Goal: Task Accomplishment & Management: Use online tool/utility

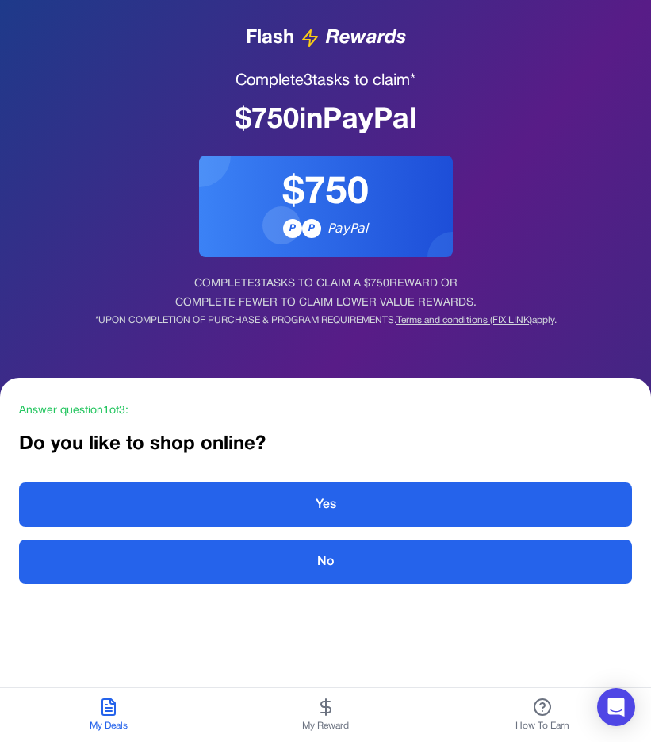
click at [333, 703] on icon at bounding box center [326, 706] width 19 height 19
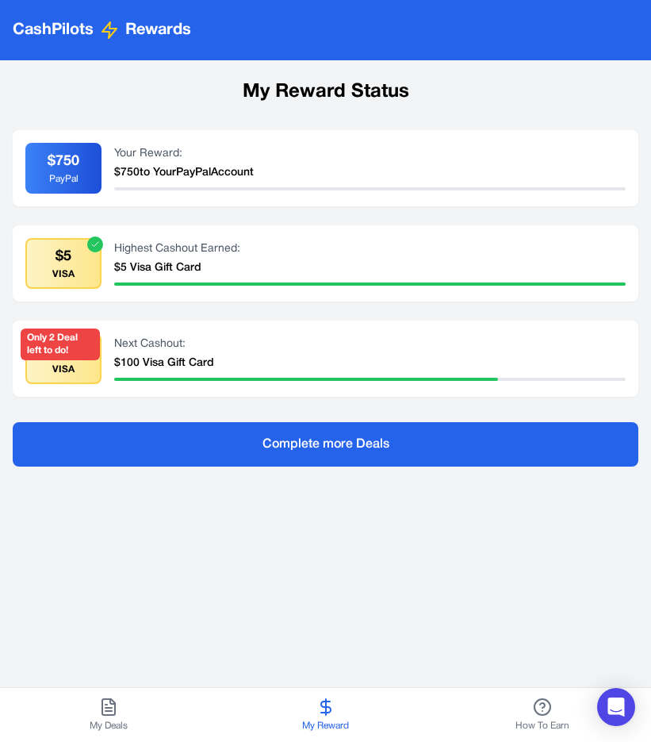
click at [86, 716] on button "My Deals" at bounding box center [108, 715] width 217 height 54
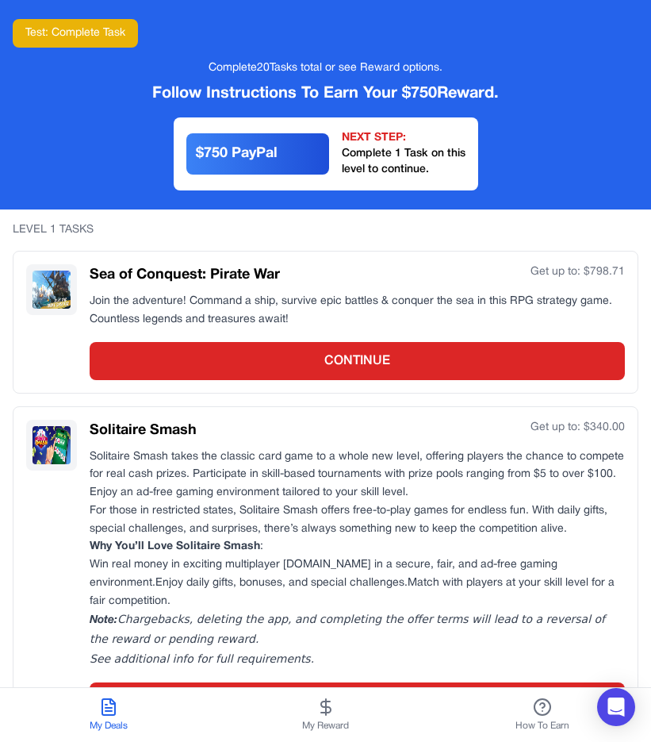
click at [115, 709] on icon at bounding box center [108, 707] width 13 height 16
click at [323, 715] on icon at bounding box center [326, 706] width 19 height 19
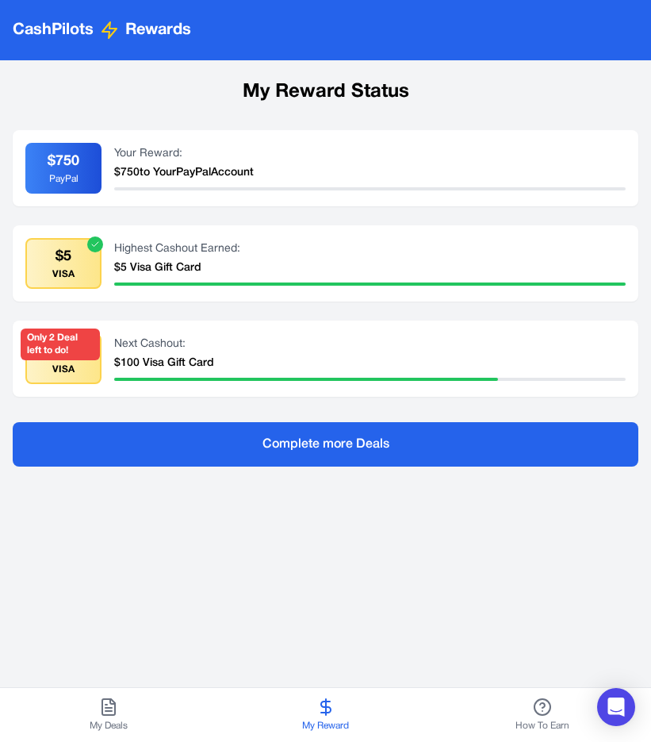
click at [137, 717] on button "My Deals" at bounding box center [108, 715] width 217 height 54
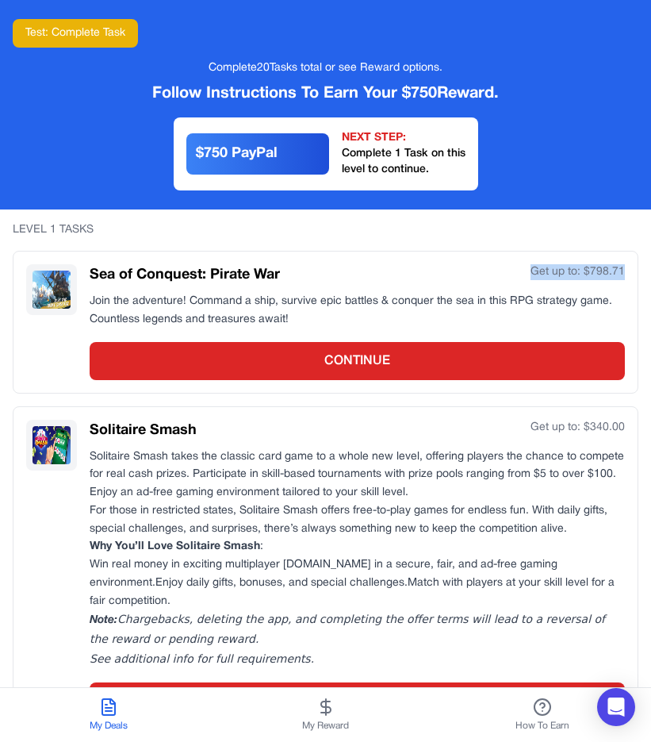
drag, startPoint x: 300, startPoint y: 596, endPoint x: 298, endPoint y: 274, distance: 322.2
click at [298, 275] on div "Sea of Conquest: Pirate War Get up to: $ 798.71 Join the adventure! Command a s…" at bounding box center [326, 597] width 626 height 692
click at [298, 274] on div "Sea of Conquest: Pirate War Get up to: $ 798.71" at bounding box center [358, 275] width 536 height 22
drag, startPoint x: 164, startPoint y: 285, endPoint x: 171, endPoint y: 299, distance: 16.0
click at [171, 299] on div "Sea of Conquest: Pirate War Get up to: $ 798.71 Join the adventure! Command a s…" at bounding box center [358, 322] width 536 height 116
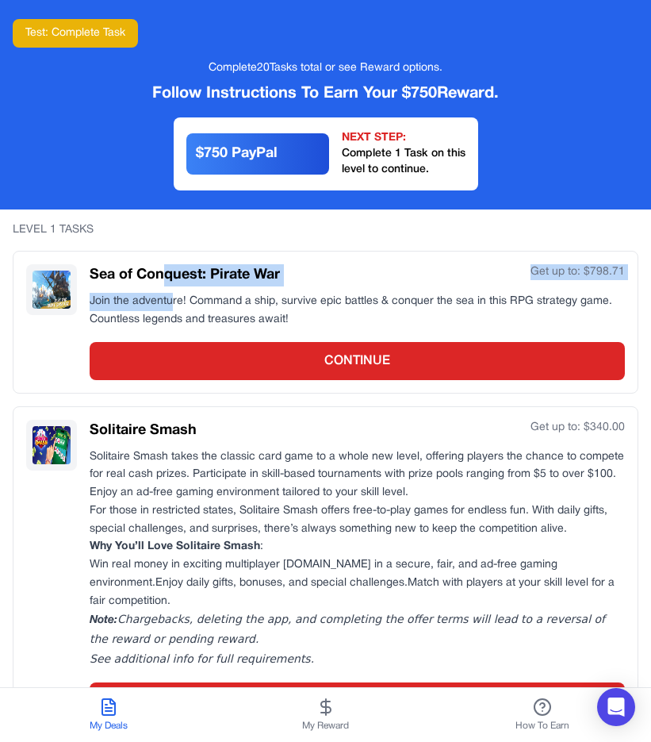
click at [171, 299] on p "Join the adventure! Command a ship, survive epic battles & conquer the sea in t…" at bounding box center [358, 311] width 536 height 37
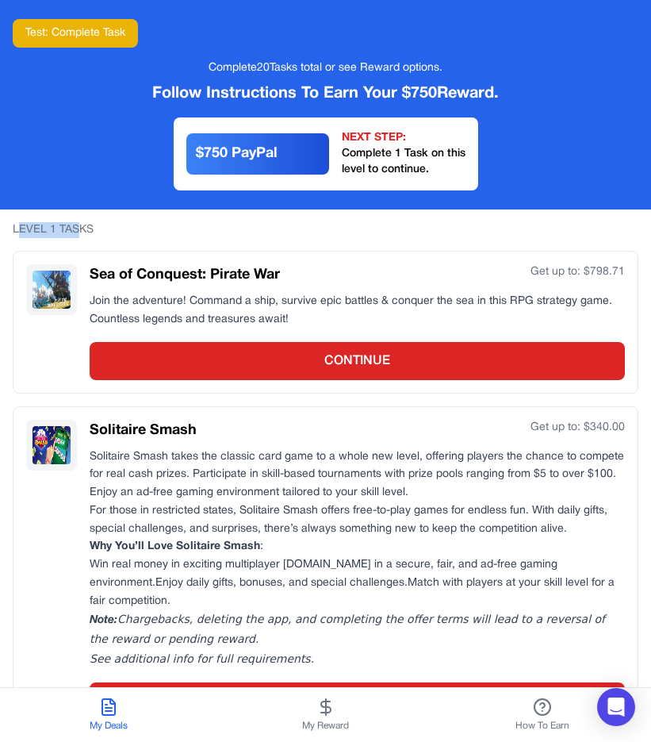
drag, startPoint x: 79, startPoint y: 229, endPoint x: 16, endPoint y: 226, distance: 63.6
click at [16, 226] on div "LEVEL 1 TASKS" at bounding box center [326, 230] width 626 height 16
drag, startPoint x: 16, startPoint y: 226, endPoint x: 95, endPoint y: 227, distance: 79.4
click at [95, 227] on div "LEVEL 1 TASKS" at bounding box center [326, 230] width 626 height 16
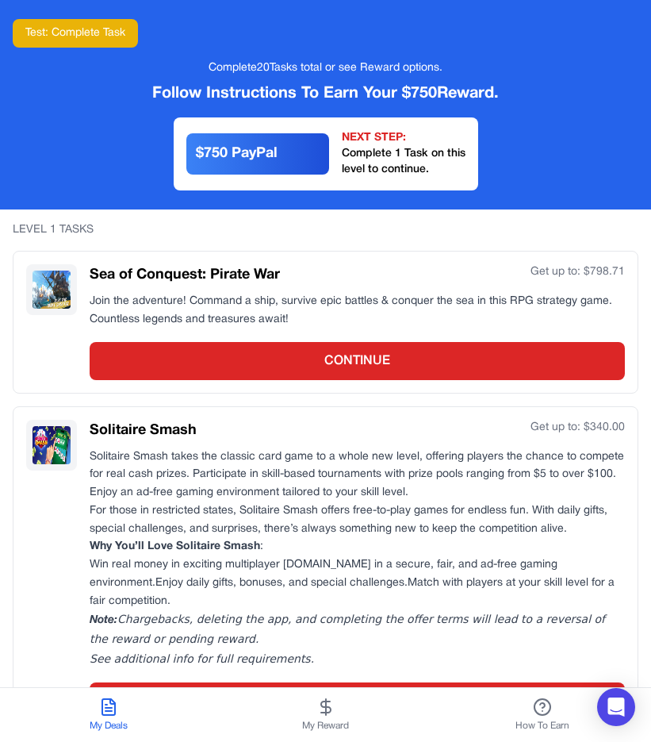
click at [95, 227] on div "LEVEL 1 TASKS" at bounding box center [326, 230] width 626 height 16
drag, startPoint x: 95, startPoint y: 227, endPoint x: 24, endPoint y: 230, distance: 71.5
click at [24, 230] on div "LEVEL 1 TASKS" at bounding box center [326, 230] width 626 height 16
click at [23, 230] on div "LEVEL 1 TASKS" at bounding box center [326, 230] width 626 height 16
drag, startPoint x: 23, startPoint y: 230, endPoint x: 98, endPoint y: 226, distance: 74.7
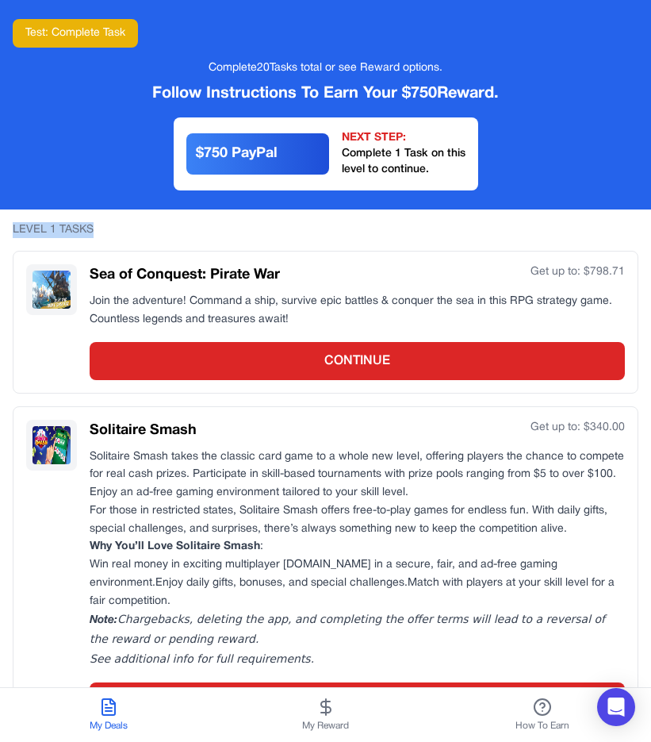
click at [98, 226] on div "LEVEL 1 TASKS" at bounding box center [326, 230] width 626 height 16
drag, startPoint x: 98, startPoint y: 226, endPoint x: 2, endPoint y: 229, distance: 96.0
click at [2, 229] on div "LEVEL 1 TASKS Sea of Conquest: Pirate War Get up to: $ 798.71 Join the adventur…" at bounding box center [325, 582] width 651 height 746
click at [267, 230] on div "LEVEL 1 TASKS" at bounding box center [326, 230] width 626 height 16
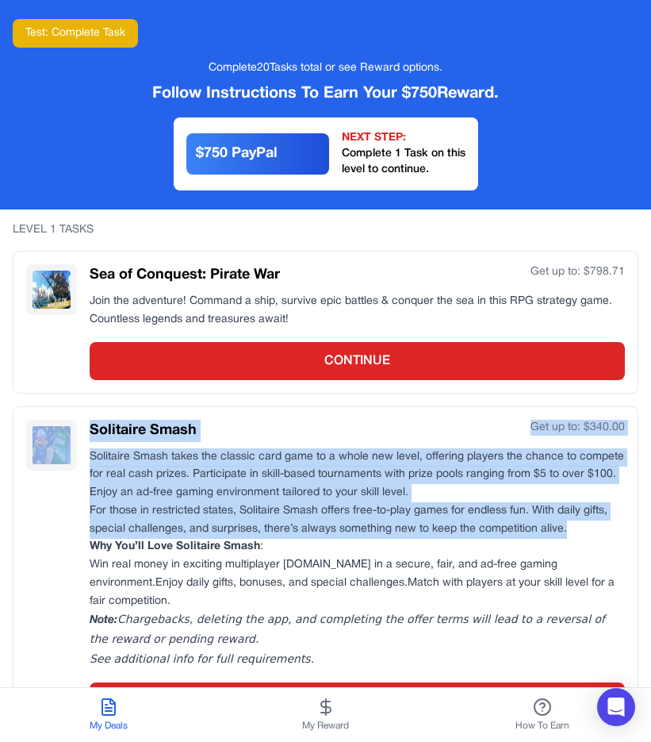
drag, startPoint x: 574, startPoint y: 202, endPoint x: 630, endPoint y: 537, distance: 340.3
click at [630, 537] on div "Test: Complete Task Complete 20 Tasks total or see Reward options. Follow Instr…" at bounding box center [325, 477] width 651 height 955
click at [621, 516] on p "For those in restricted states, Solitaire Smash offers free-to-play games for e…" at bounding box center [358, 520] width 536 height 37
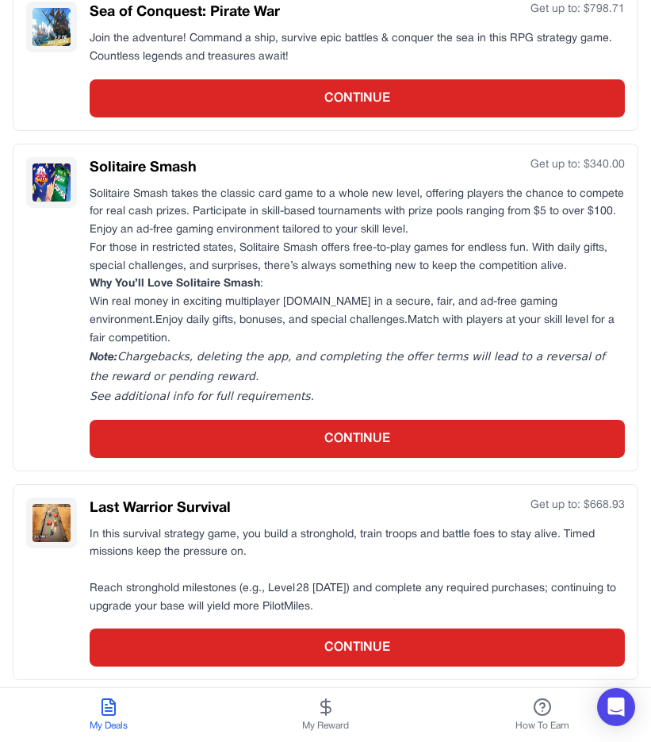
scroll to position [265, 0]
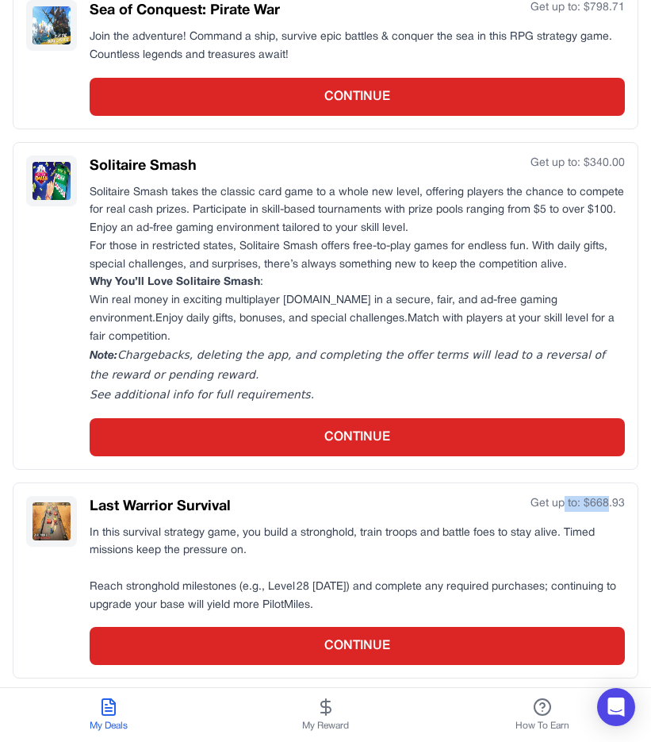
drag, startPoint x: 607, startPoint y: 498, endPoint x: 565, endPoint y: 505, distance: 42.5
click at [565, 505] on div "Get up to: $ 668.93" at bounding box center [578, 504] width 94 height 16
drag, startPoint x: 544, startPoint y: 501, endPoint x: 572, endPoint y: 501, distance: 28.6
click at [572, 501] on div "Get up to: $ 668.93" at bounding box center [578, 504] width 94 height 16
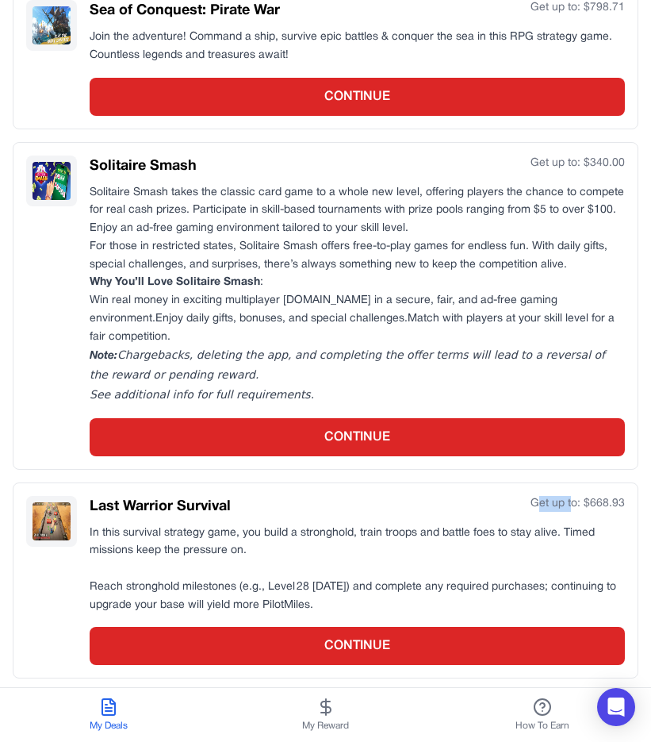
click at [572, 501] on div "Get up to: $ 668.93" at bounding box center [578, 504] width 94 height 16
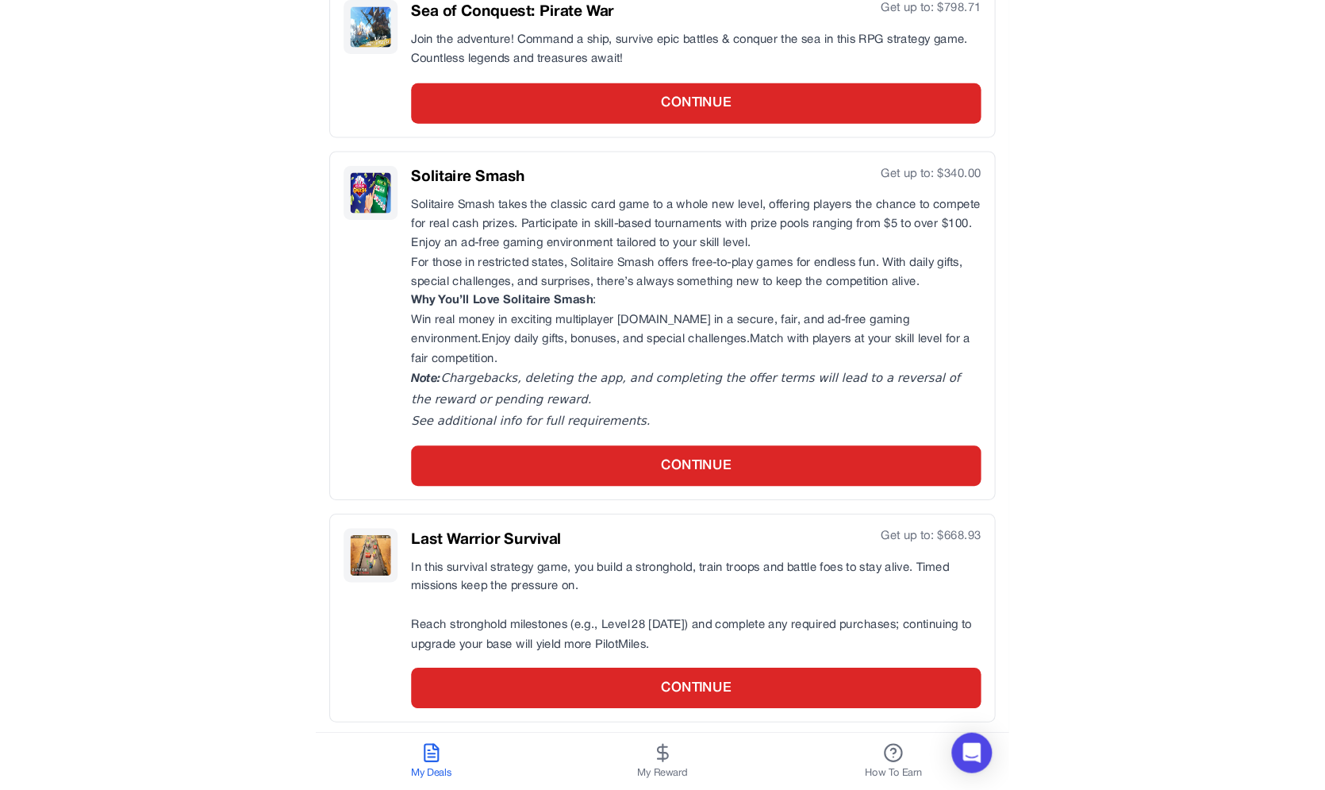
scroll to position [260, 0]
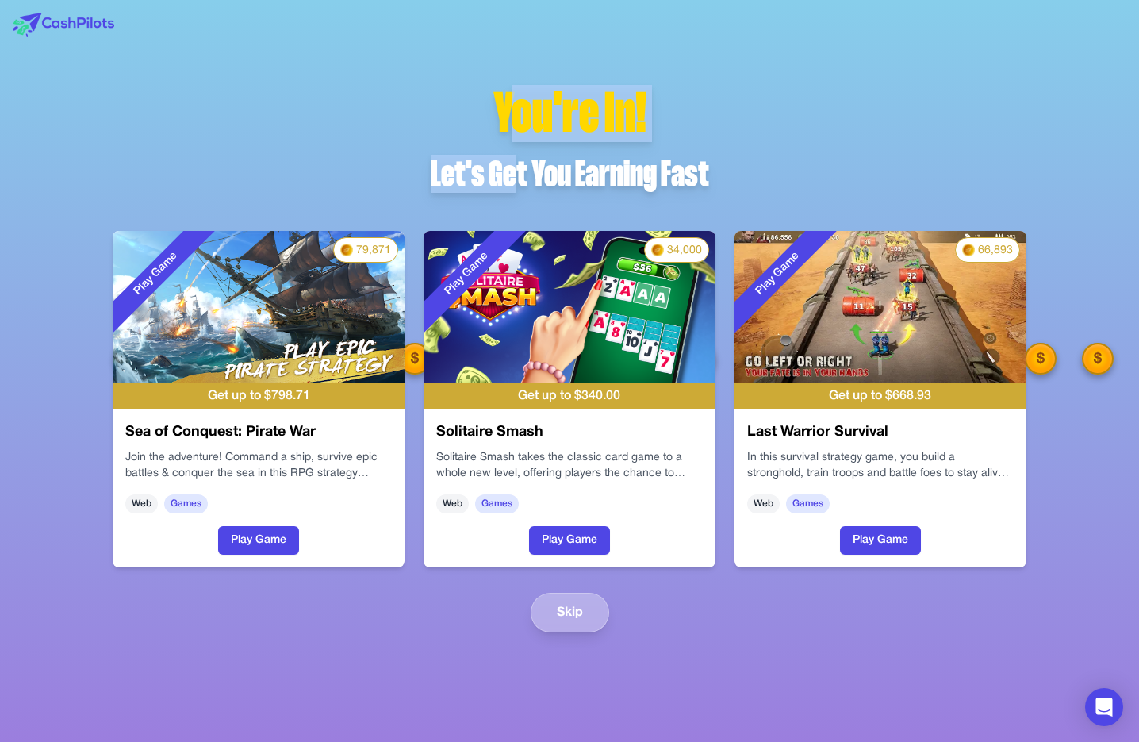
click at [586, 616] on button "Skip" at bounding box center [570, 613] width 79 height 40
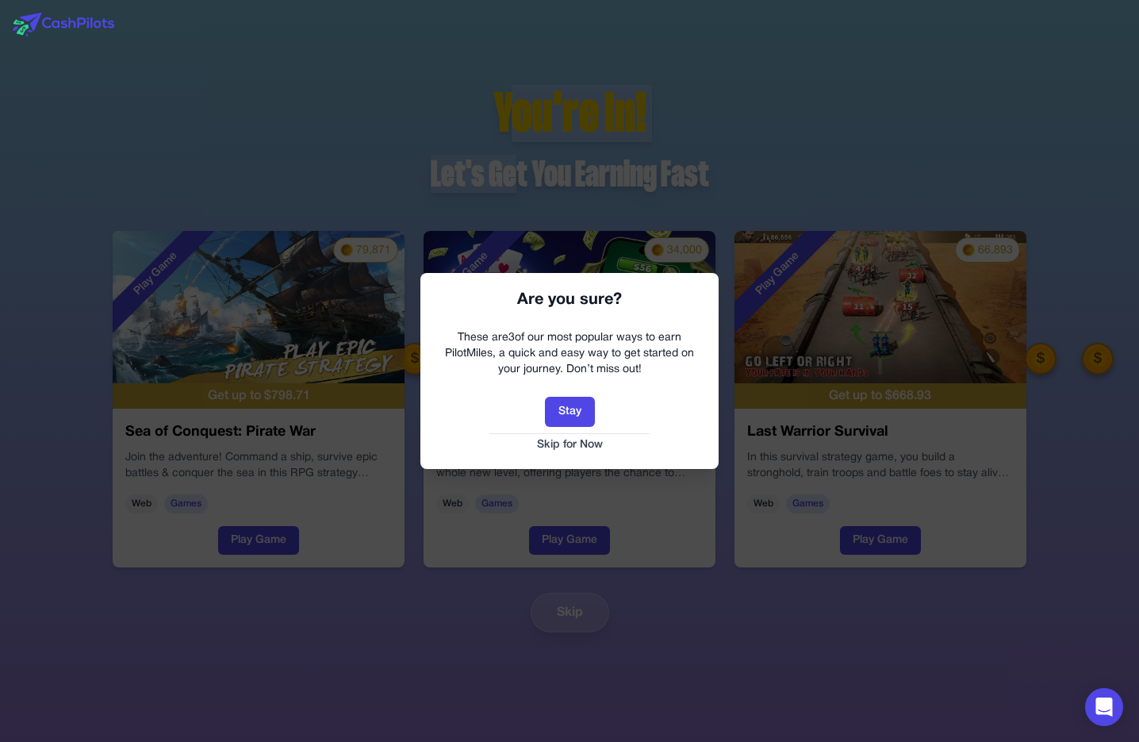
click at [579, 448] on button "Skip for Now" at bounding box center [569, 445] width 267 height 16
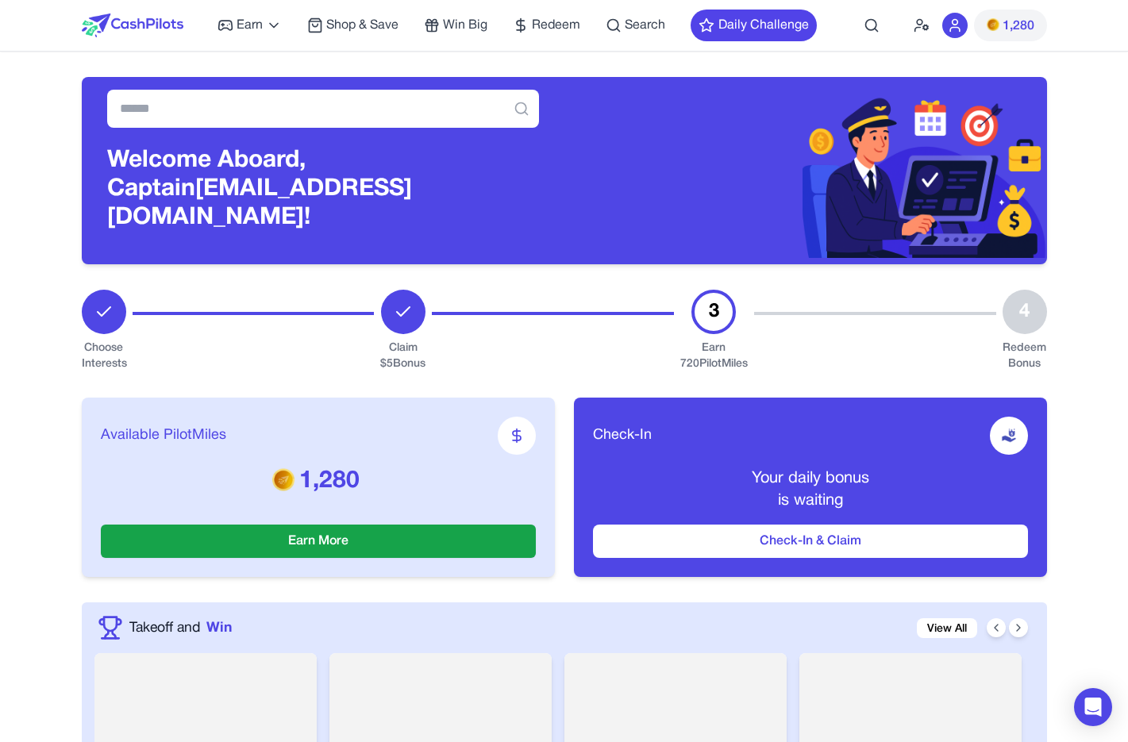
click at [912, 26] on div "Earn Play Games Enjoy fun games and earn Try New App Test new app for rewards T…" at bounding box center [564, 25] width 965 height 51
drag, startPoint x: 917, startPoint y: 29, endPoint x: 923, endPoint y: 20, distance: 11.0
click at [917, 29] on icon at bounding box center [921, 25] width 16 height 16
